Goal: Information Seeking & Learning: Learn about a topic

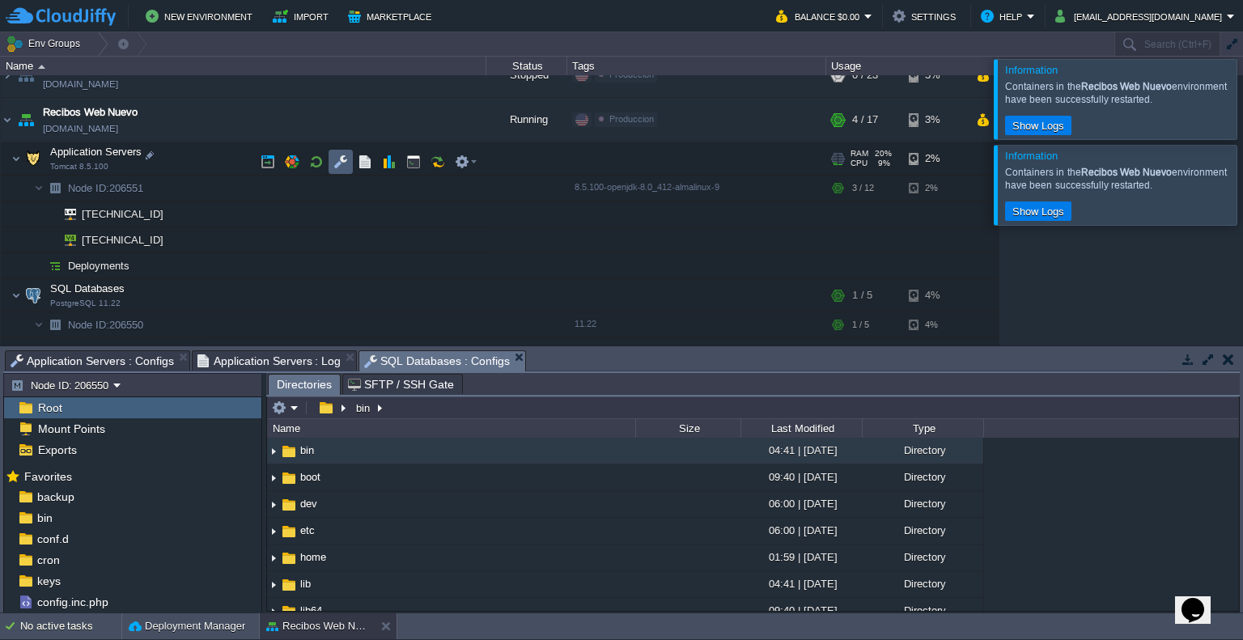
scroll to position [515, 0]
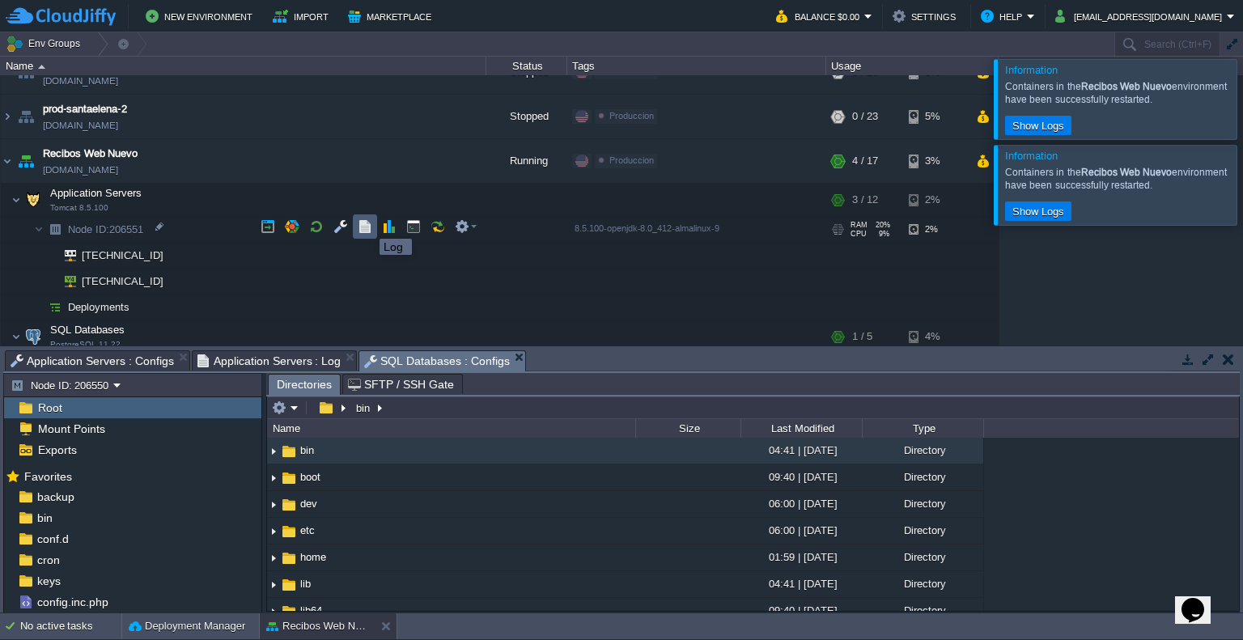
click at [367, 224] on button "button" at bounding box center [365, 226] width 15 height 15
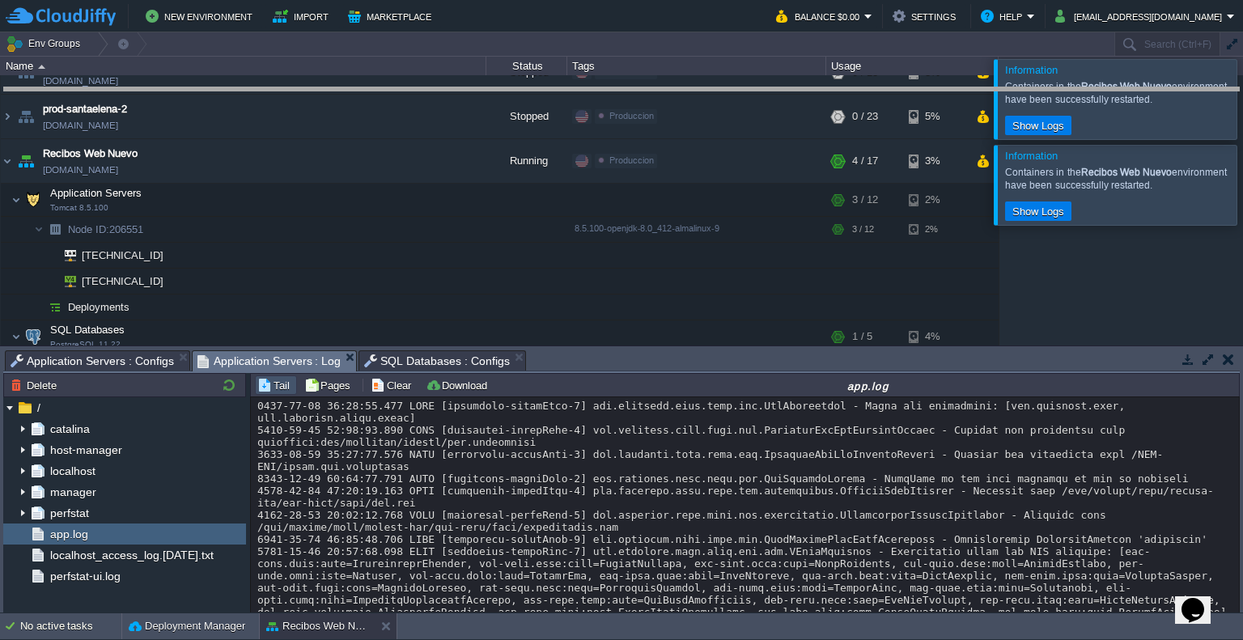
drag, startPoint x: 635, startPoint y: 365, endPoint x: 676, endPoint y: 107, distance: 261.4
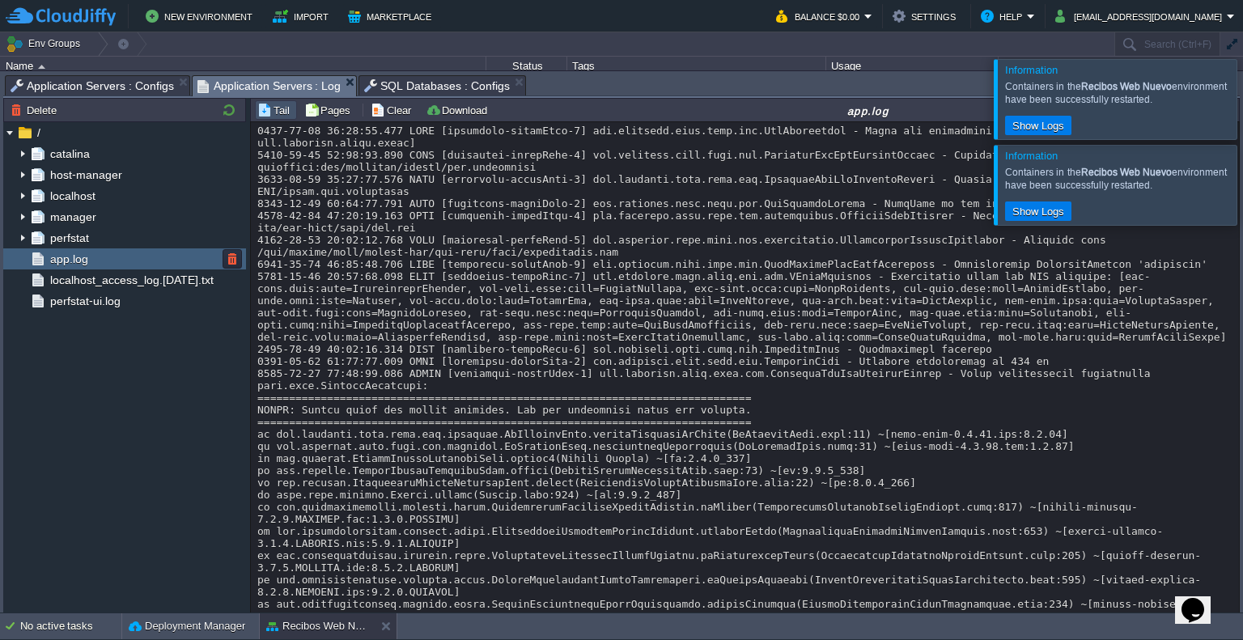
click at [70, 248] on div "app.log" at bounding box center [124, 258] width 243 height 21
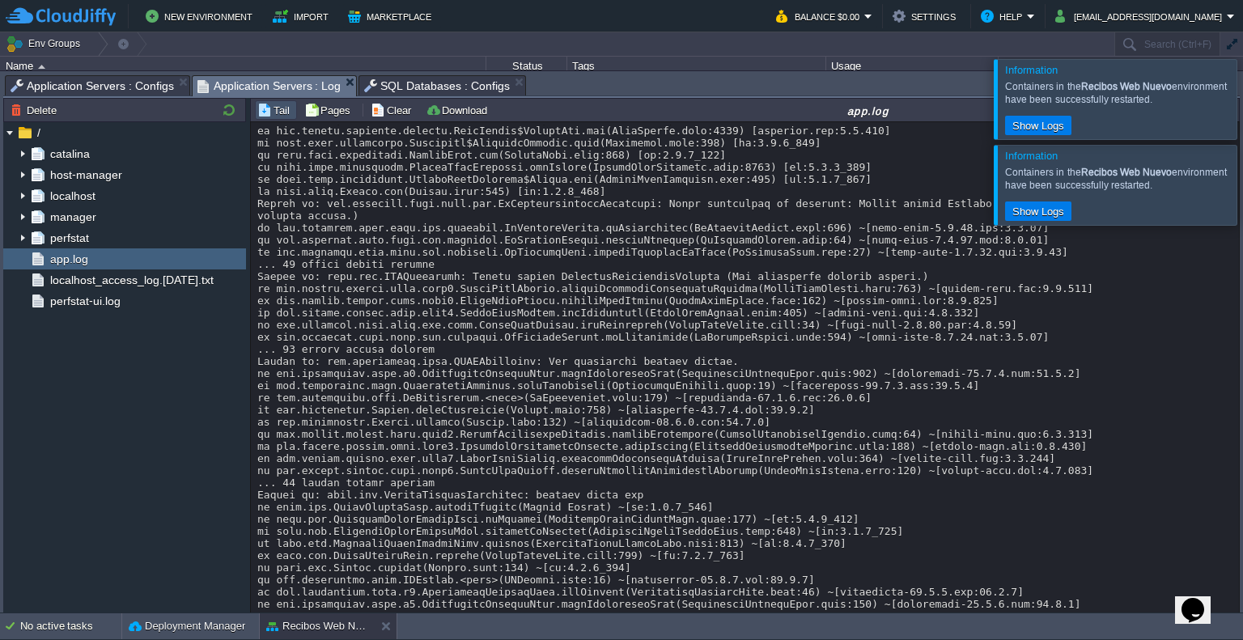
scroll to position [7505, 0]
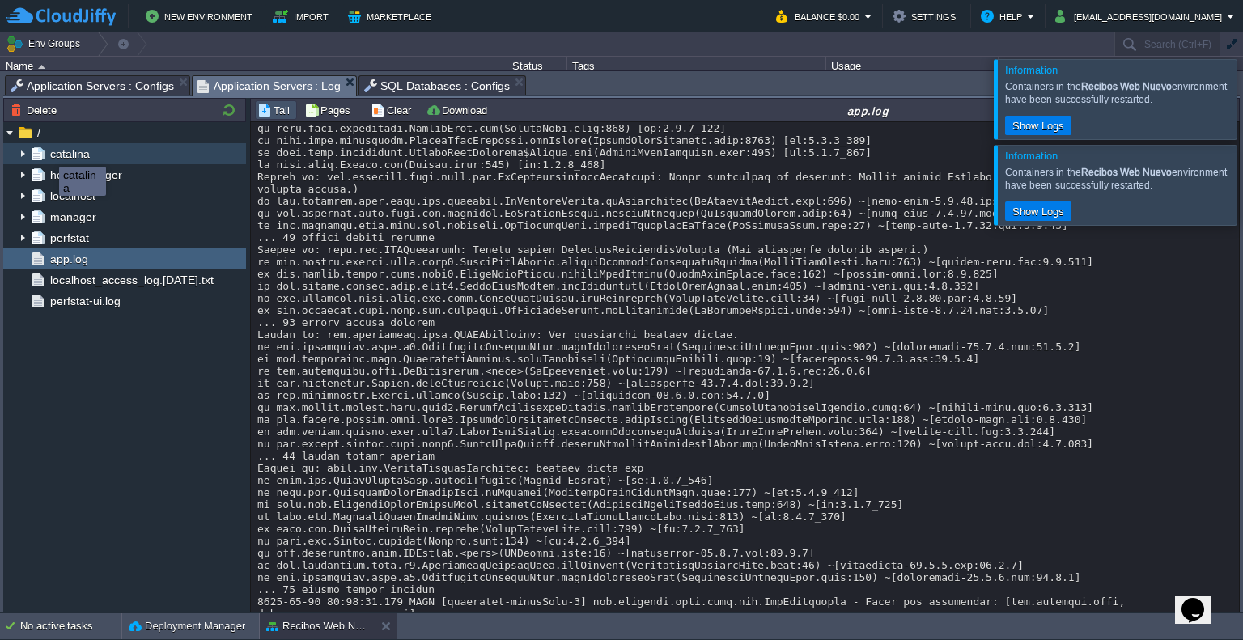
click at [47, 152] on span "catalina" at bounding box center [69, 153] width 45 height 15
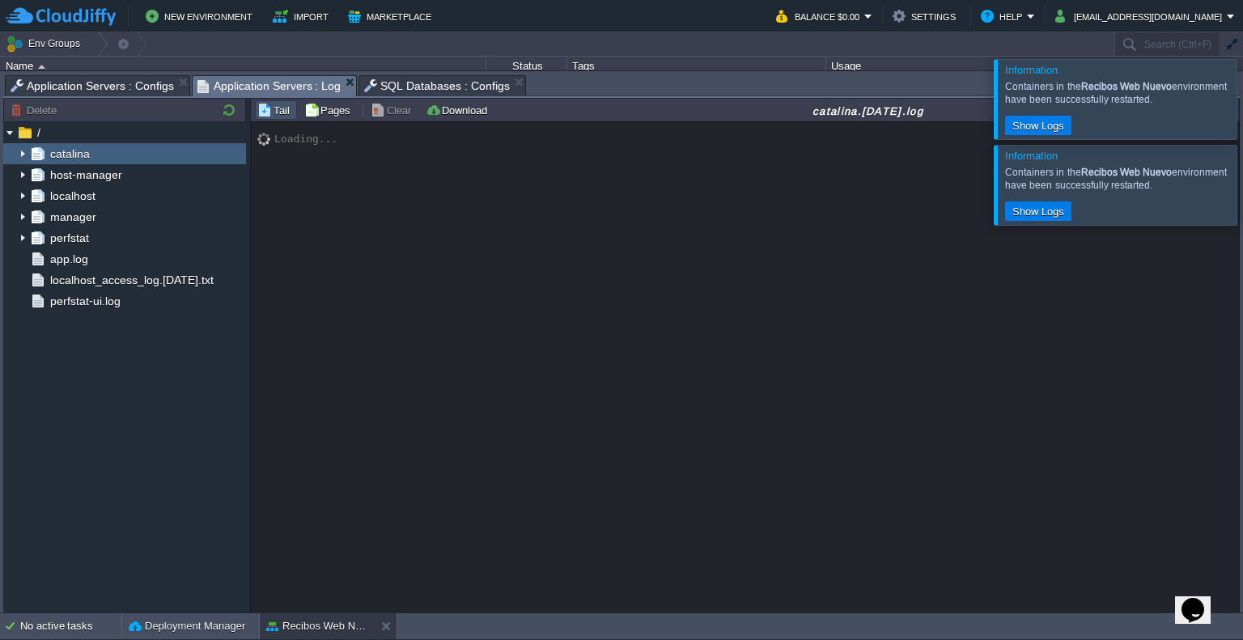
scroll to position [197, 0]
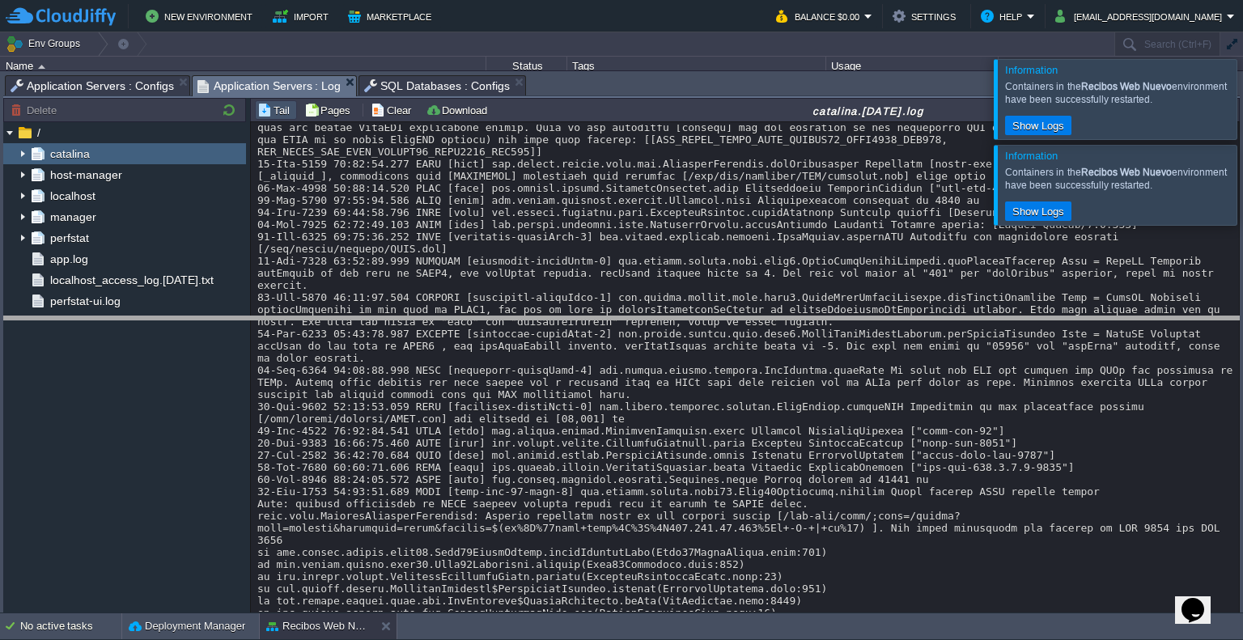
drag, startPoint x: 541, startPoint y: 88, endPoint x: 529, endPoint y: 346, distance: 258.4
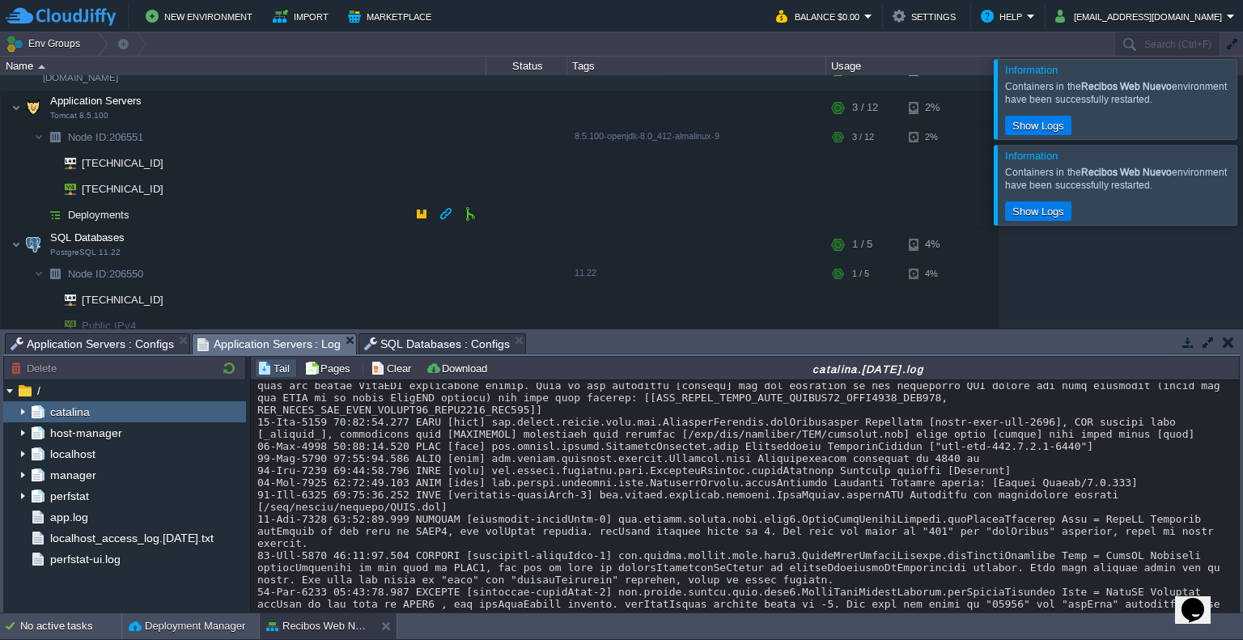
scroll to position [613, 0]
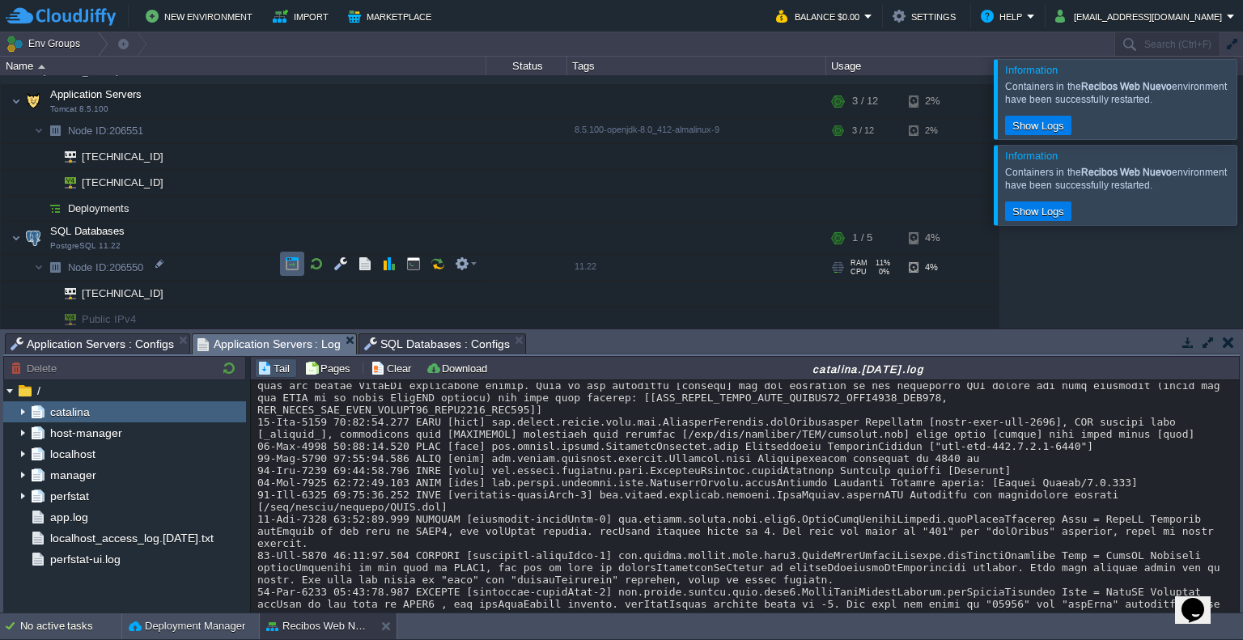
click at [298, 263] on button "button" at bounding box center [292, 264] width 15 height 15
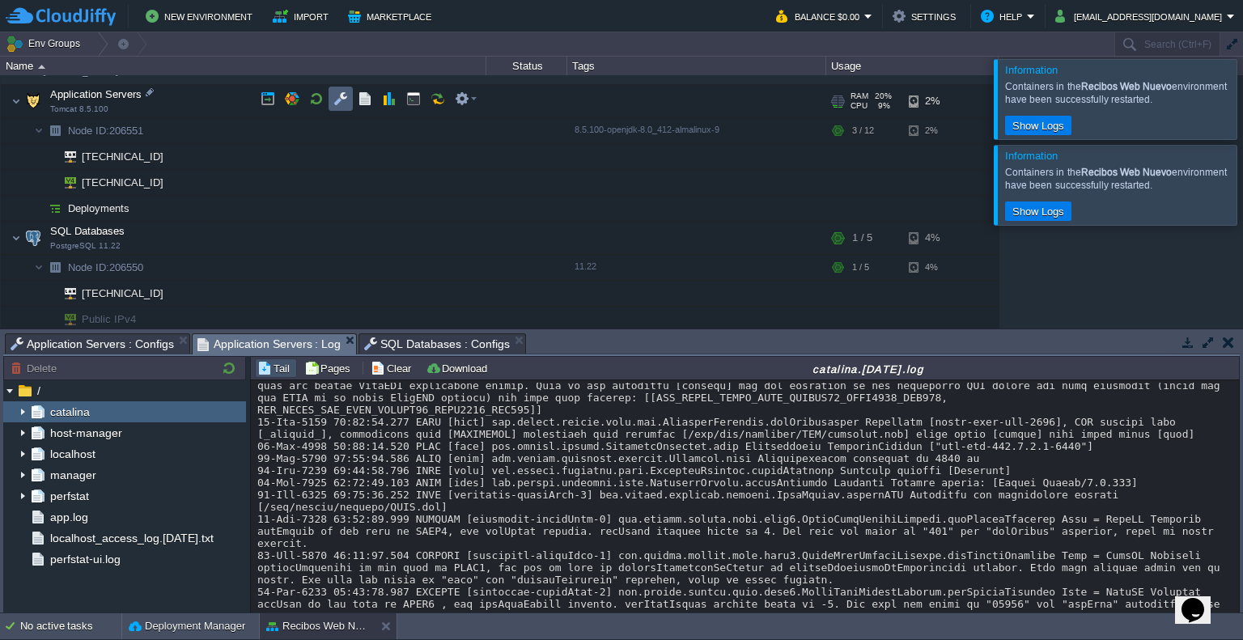
click at [329, 100] on td at bounding box center [341, 99] width 24 height 24
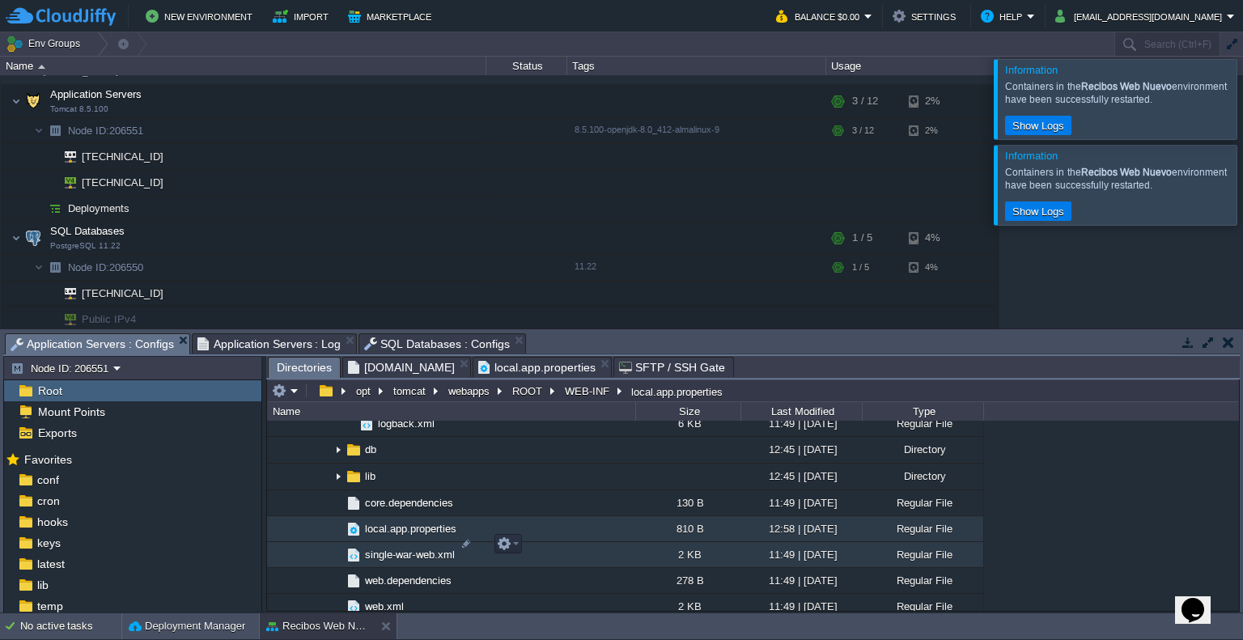
scroll to position [1214, 0]
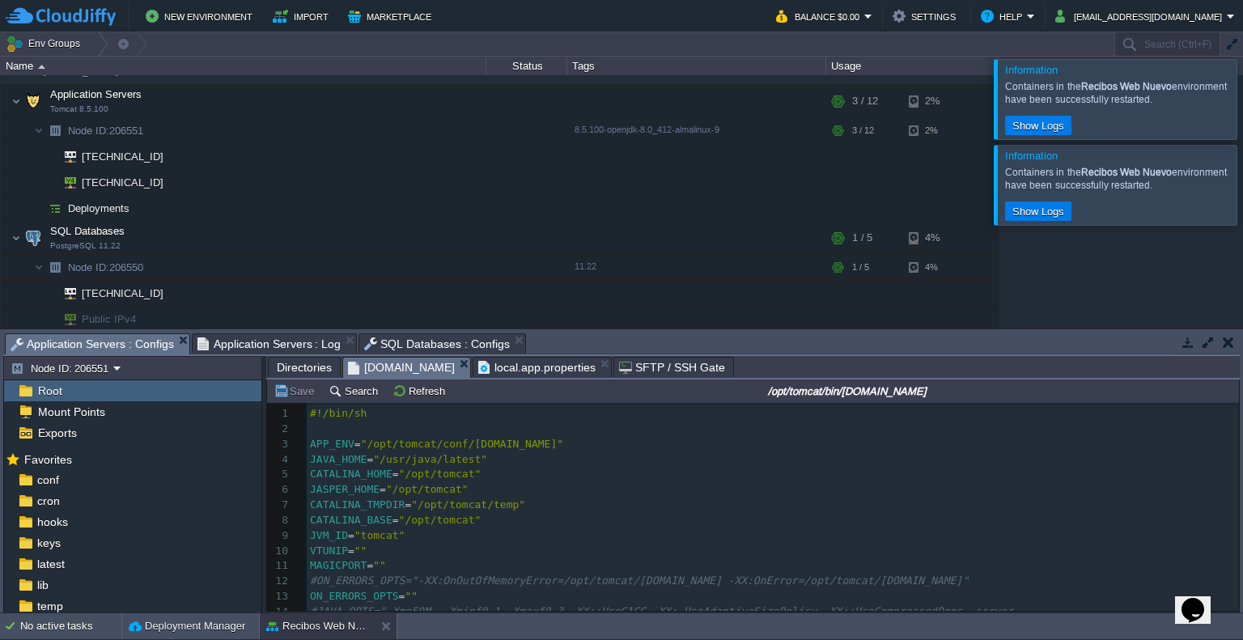
click at [398, 367] on span "[DOMAIN_NAME]" at bounding box center [401, 368] width 107 height 20
click at [478, 371] on span "local.app.properties" at bounding box center [536, 367] width 117 height 19
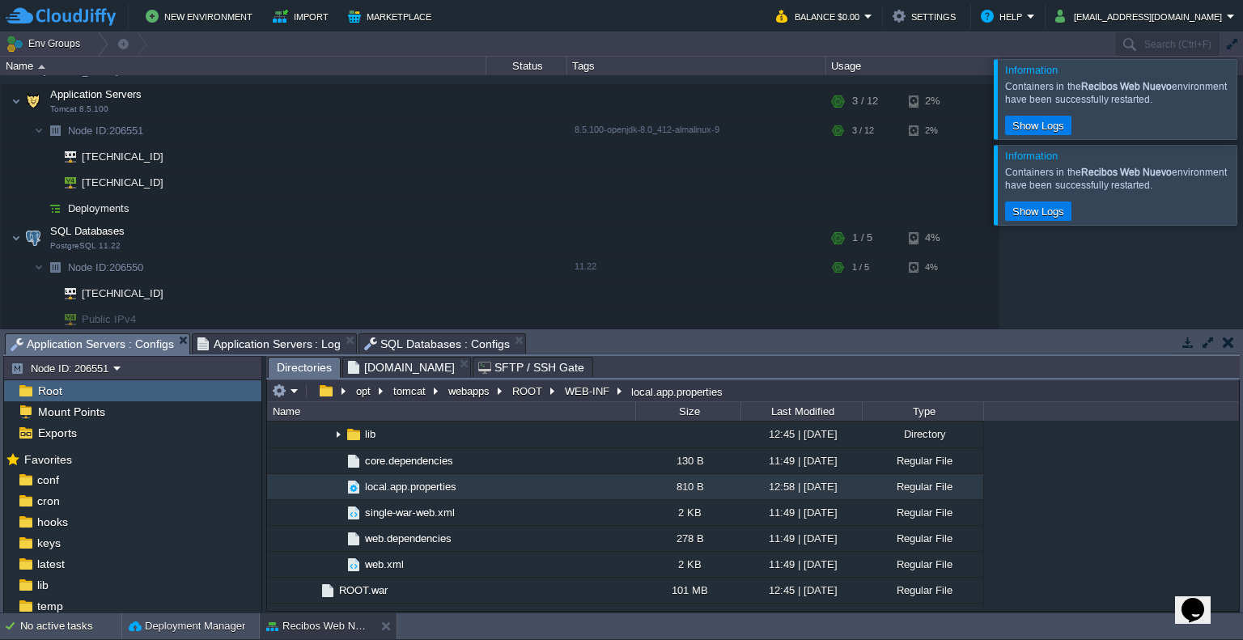
drag, startPoint x: 385, startPoint y: 371, endPoint x: 413, endPoint y: 368, distance: 27.6
click at [386, 371] on span "[DOMAIN_NAME]" at bounding box center [401, 367] width 107 height 19
click at [410, 480] on span "local.app.properties" at bounding box center [411, 487] width 96 height 14
click at [421, 480] on span "local.app.properties" at bounding box center [411, 487] width 96 height 14
